Goal: Check status: Check status

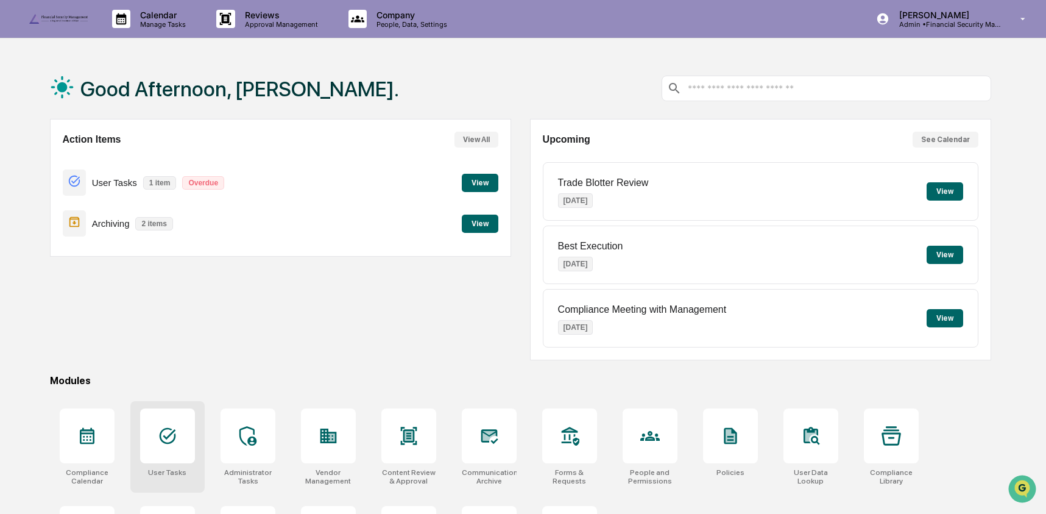
click at [173, 442] on icon at bounding box center [167, 435] width 19 height 19
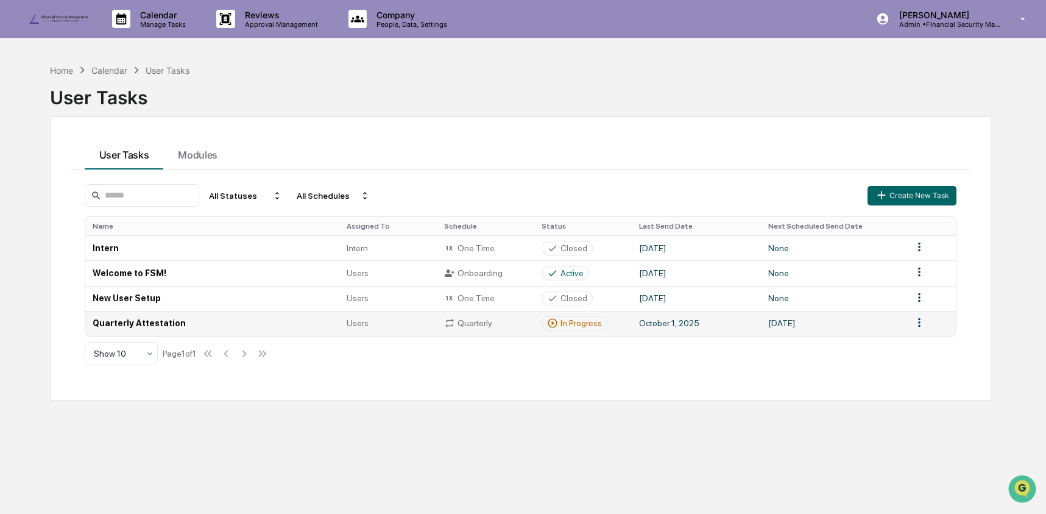
click at [167, 318] on td "Quarterly Attestation" at bounding box center [212, 323] width 255 height 25
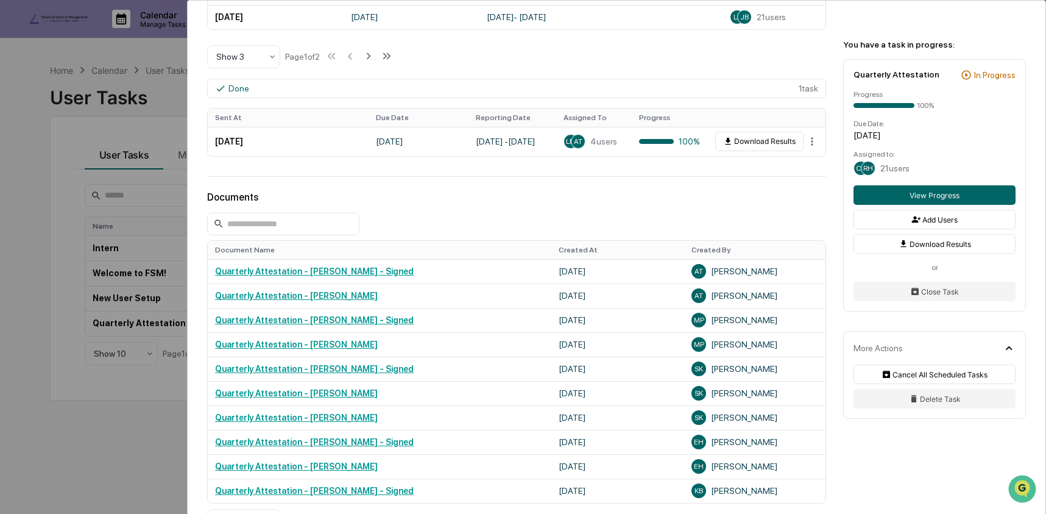
scroll to position [430, 0]
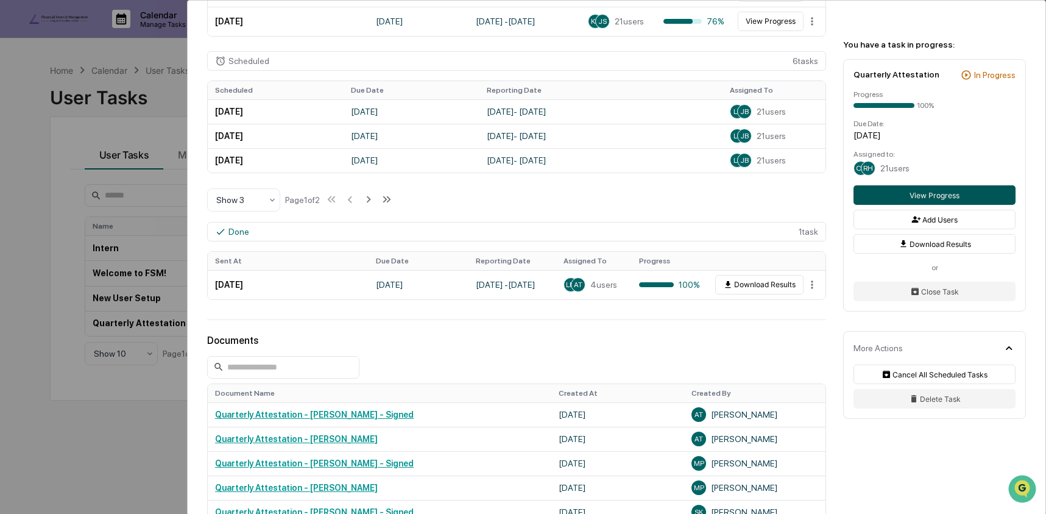
click at [973, 191] on button "View Progress" at bounding box center [935, 194] width 162 height 19
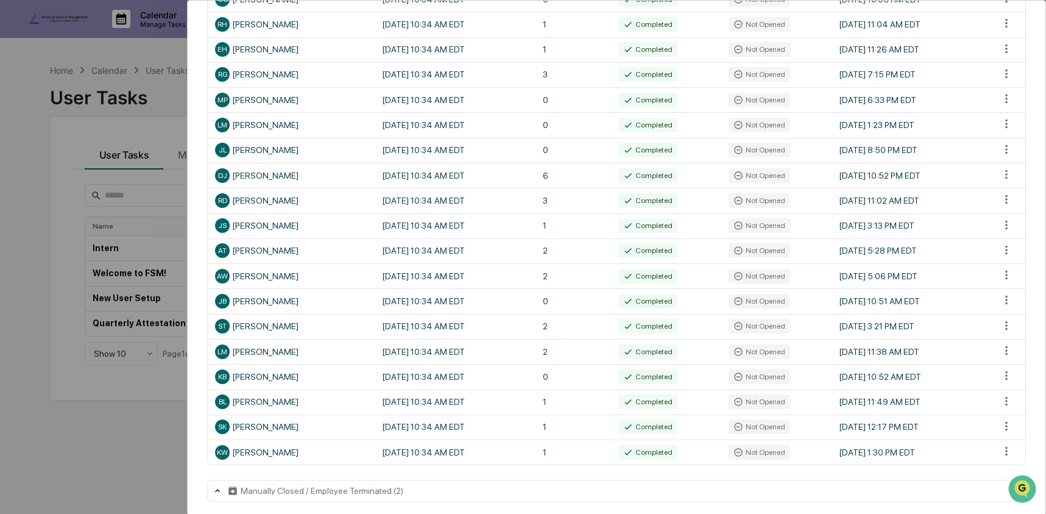
scroll to position [347, 0]
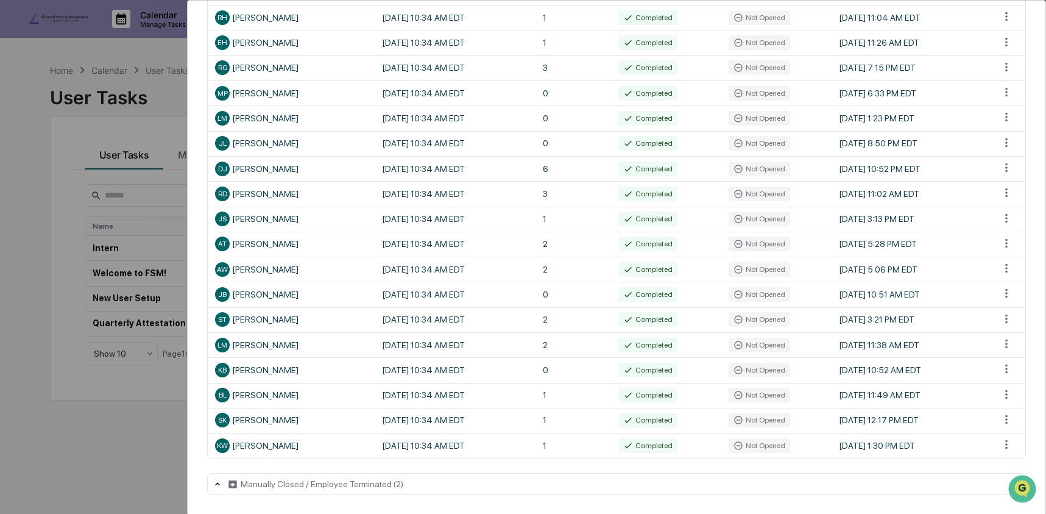
click at [110, 464] on div "User Tasks Quarterly Attestation Task Details Quarterly Attestation In Progress…" at bounding box center [523, 257] width 1046 height 514
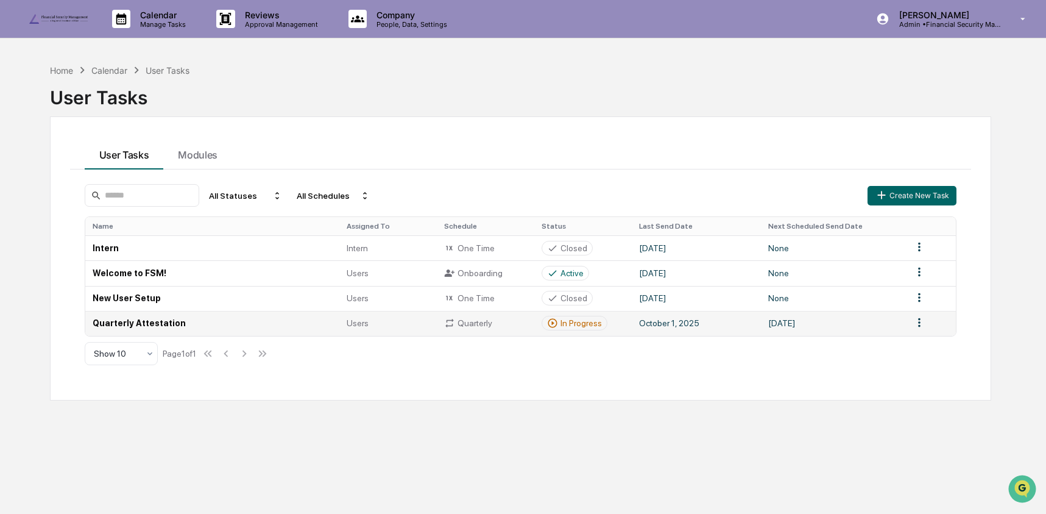
click at [143, 322] on td "Quarterly Attestation" at bounding box center [212, 323] width 255 height 25
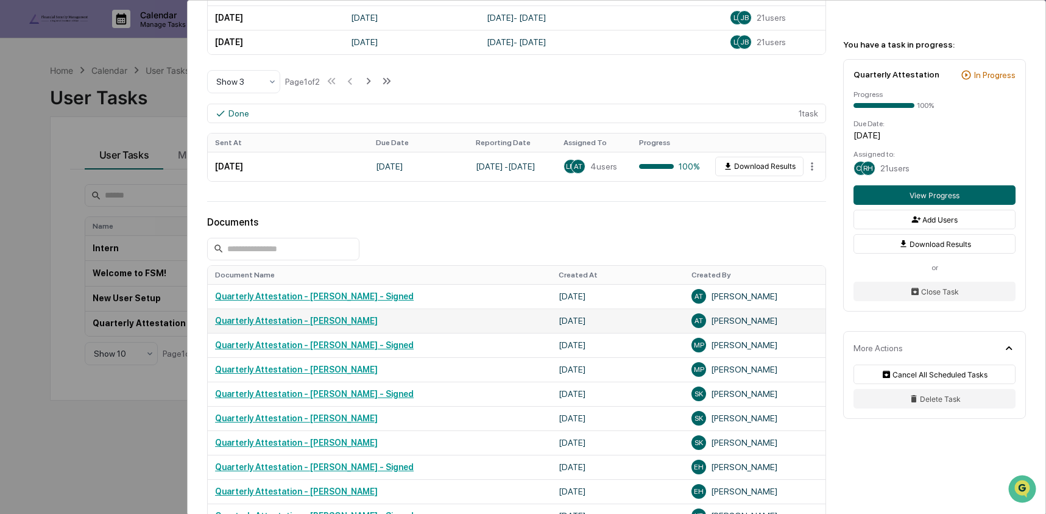
scroll to position [509, 0]
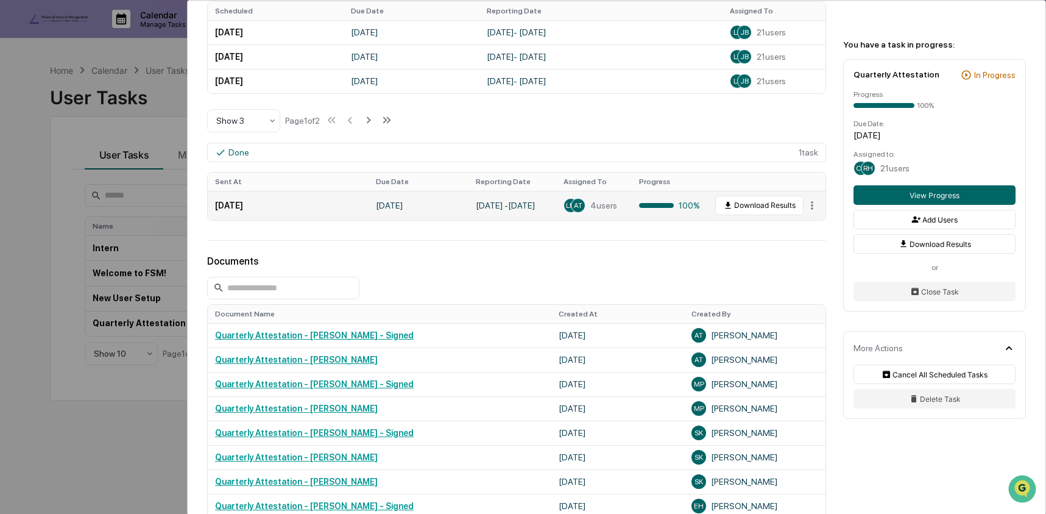
click at [368, 208] on td "March 31, 2025" at bounding box center [288, 205] width 161 height 29
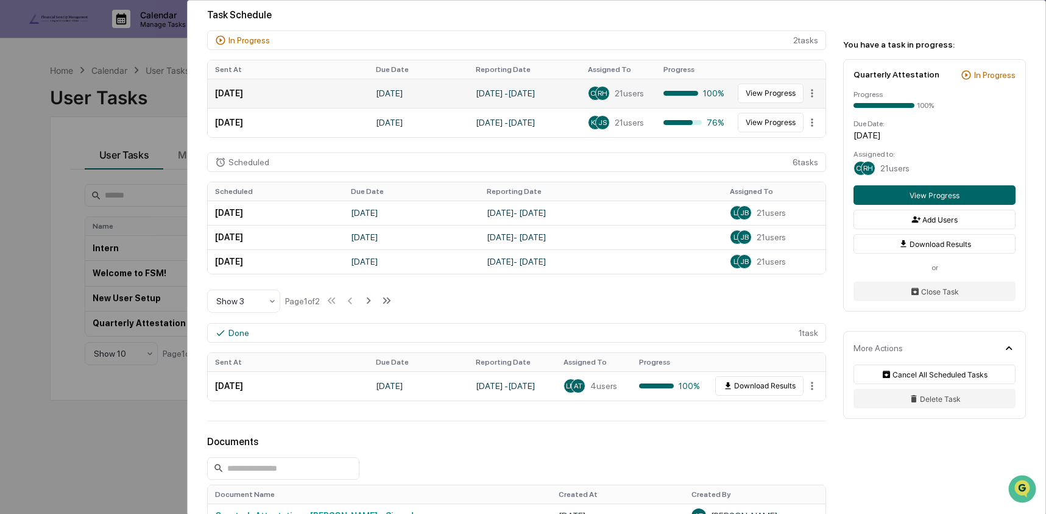
scroll to position [316, 0]
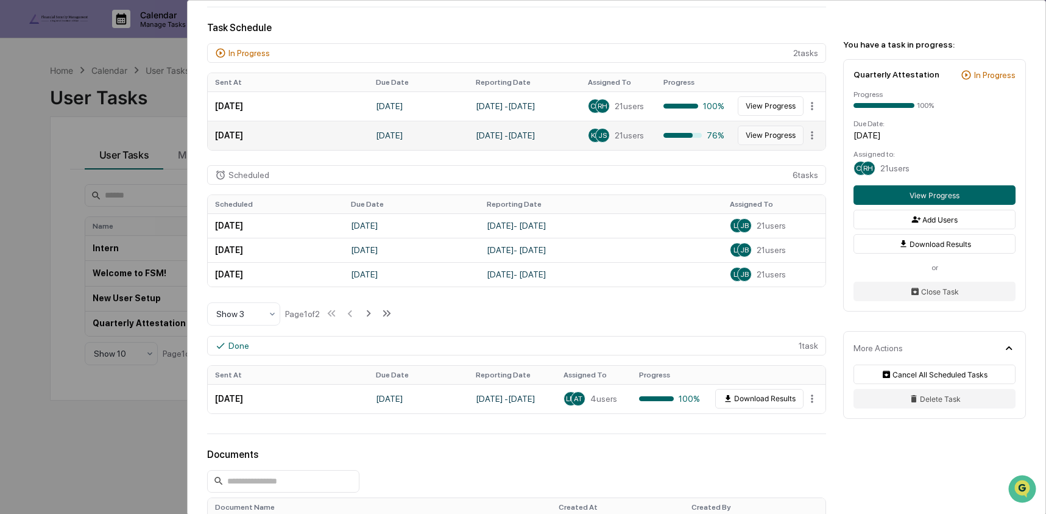
click at [770, 139] on button "View Progress" at bounding box center [771, 135] width 66 height 19
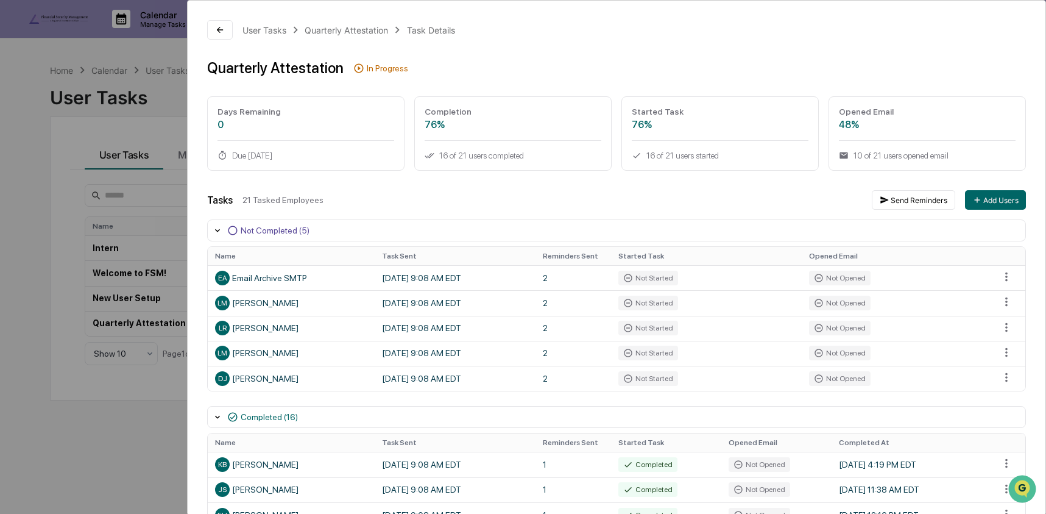
click at [113, 121] on div "User Tasks Quarterly Attestation Task Details Quarterly Attestation In Progress…" at bounding box center [523, 257] width 1046 height 514
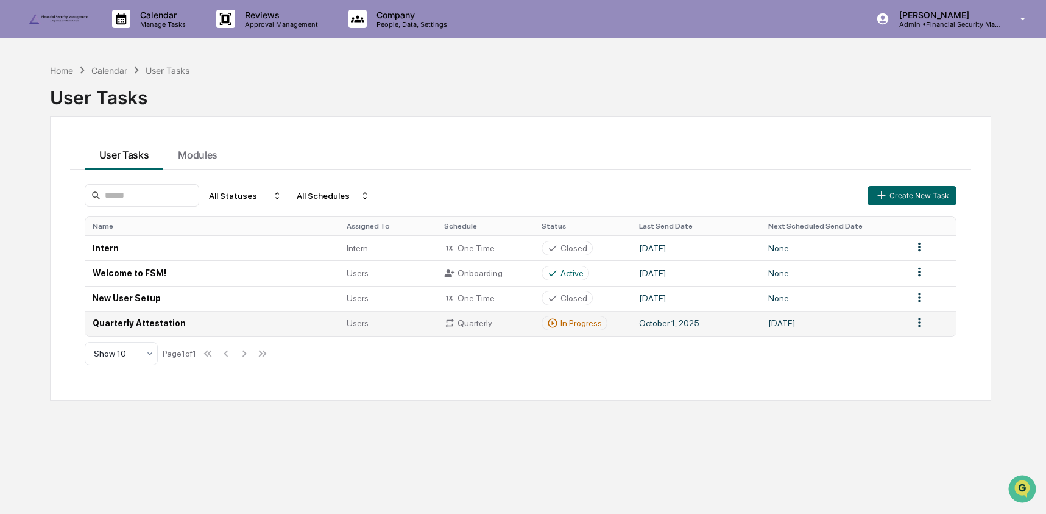
click at [174, 322] on td "Quarterly Attestation" at bounding box center [212, 323] width 255 height 25
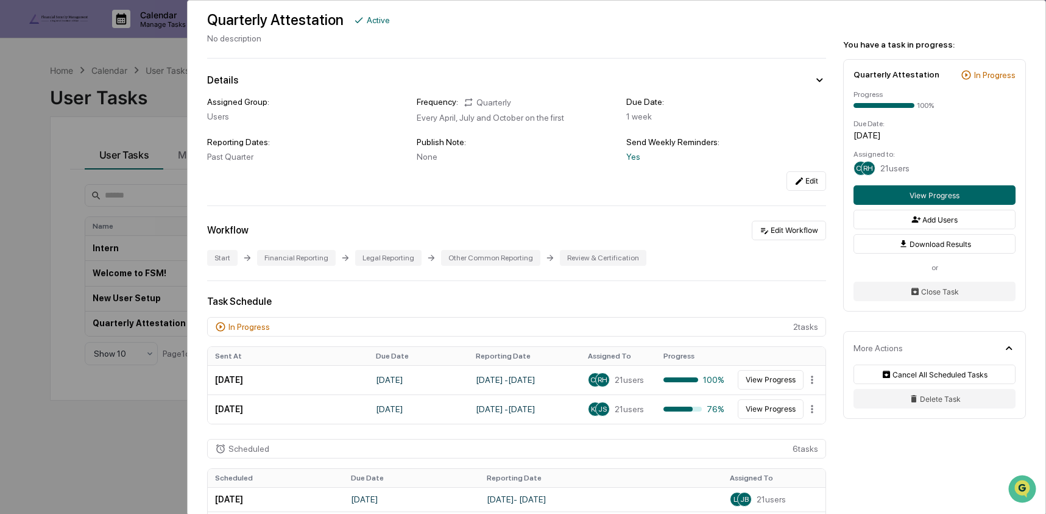
scroll to position [43, 0]
click at [804, 380] on html "Calendar Manage Tasks Reviews Approval Management Company People, Data, Setting…" at bounding box center [523, 257] width 1046 height 514
click at [728, 311] on html "Calendar Manage Tasks Reviews Approval Management Company People, Data, Setting…" at bounding box center [526, 257] width 1053 height 514
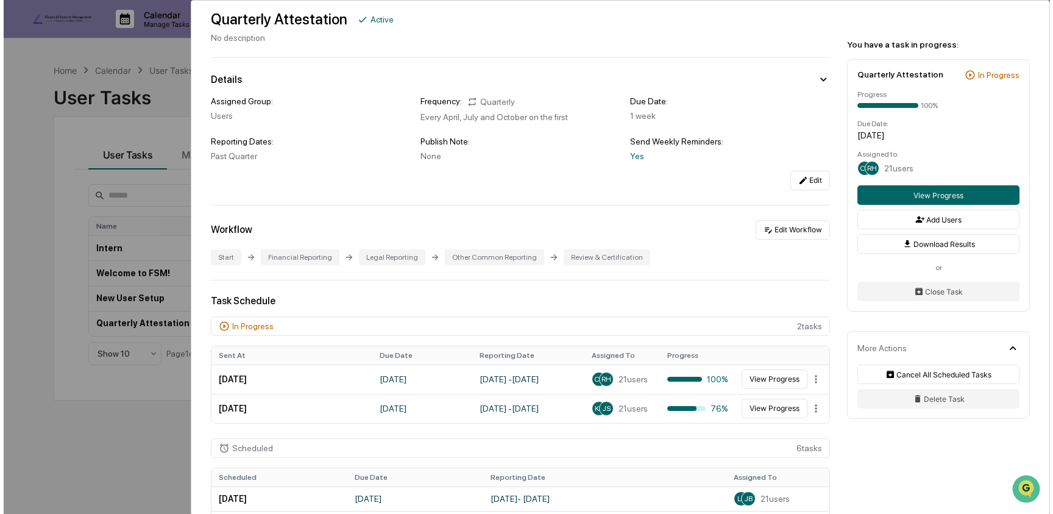
scroll to position [45, 0]
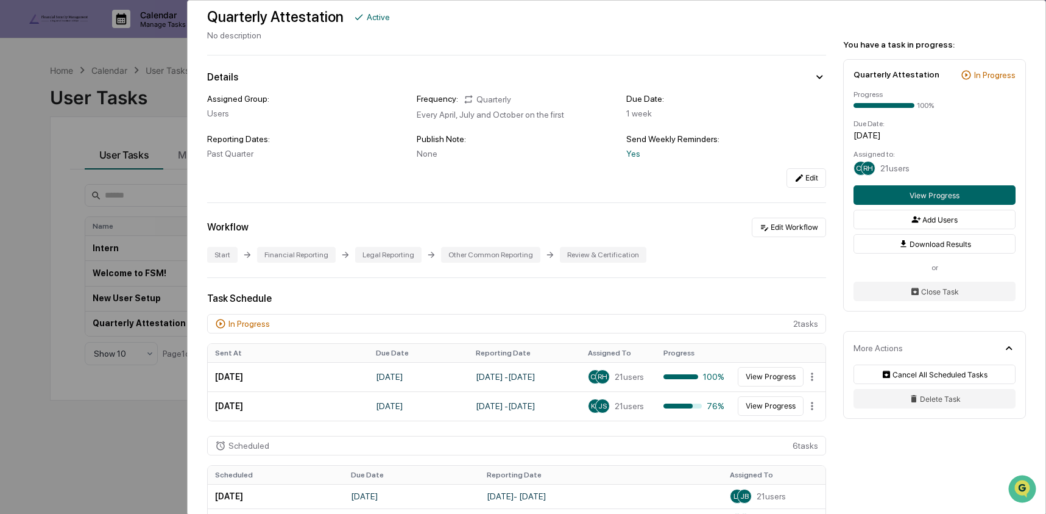
click at [169, 105] on div "User Tasks Quarterly Attestation Quarterly Attestation Active No description De…" at bounding box center [523, 257] width 1046 height 514
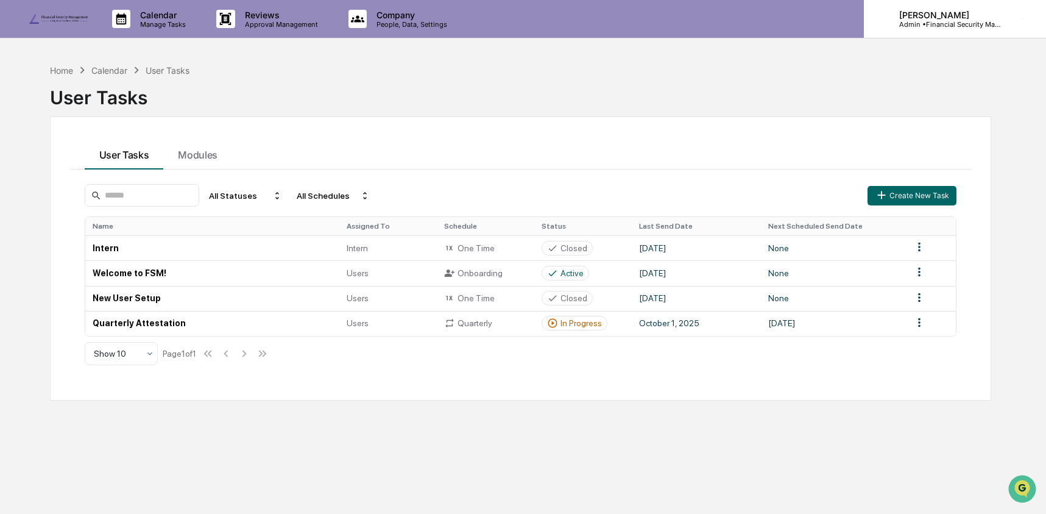
click at [972, 20] on p "Admin • Financial Security Management" at bounding box center [946, 24] width 113 height 9
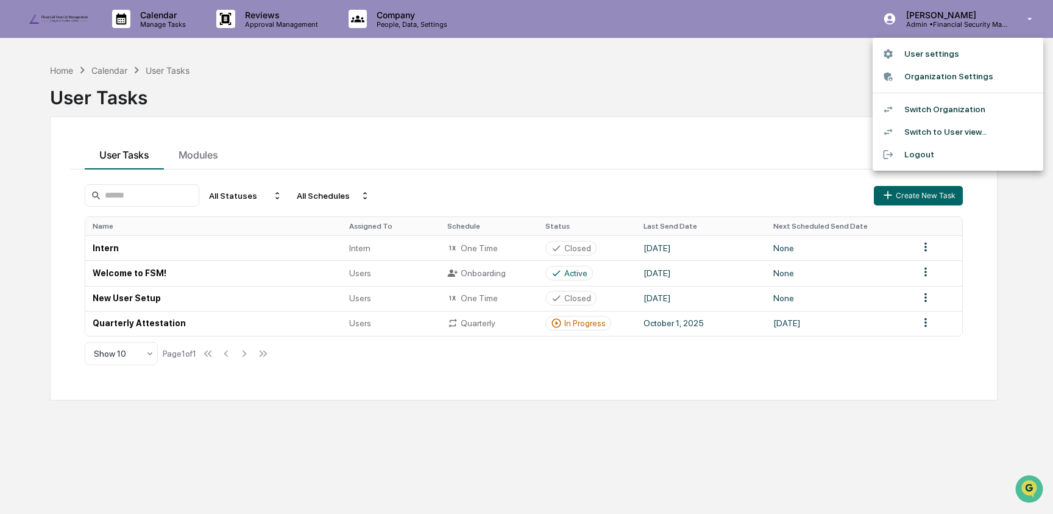
click at [972, 107] on li "Switch Organization" at bounding box center [958, 109] width 171 height 23
